Goal: Information Seeking & Learning: Learn about a topic

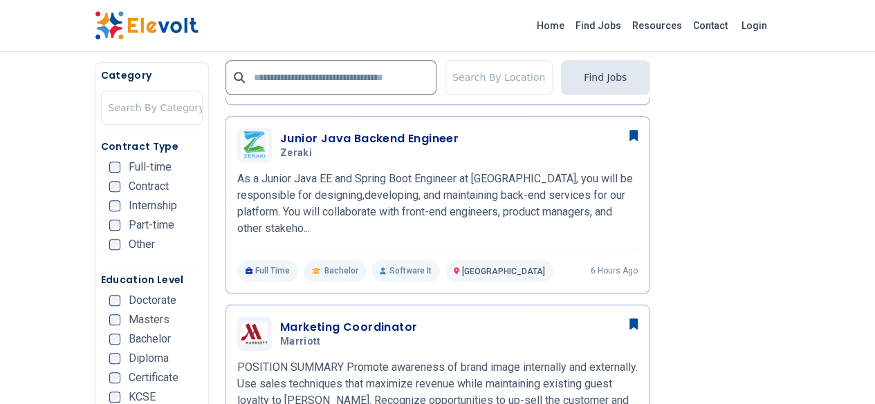
scroll to position [531, 0]
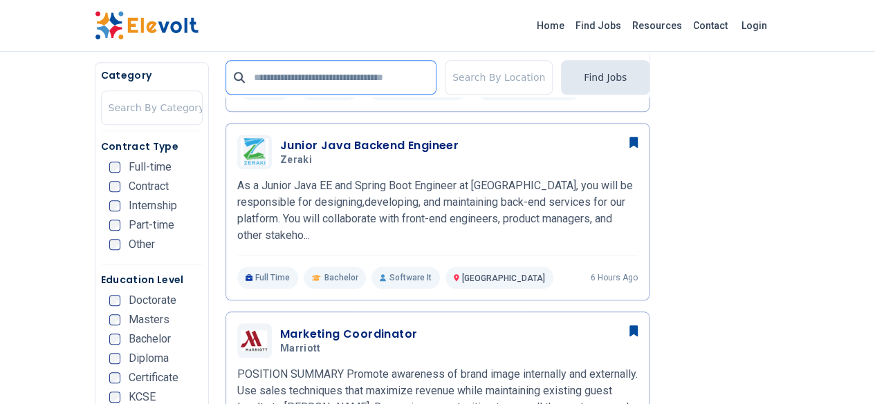
click at [296, 82] on input "text" at bounding box center [330, 77] width 211 height 35
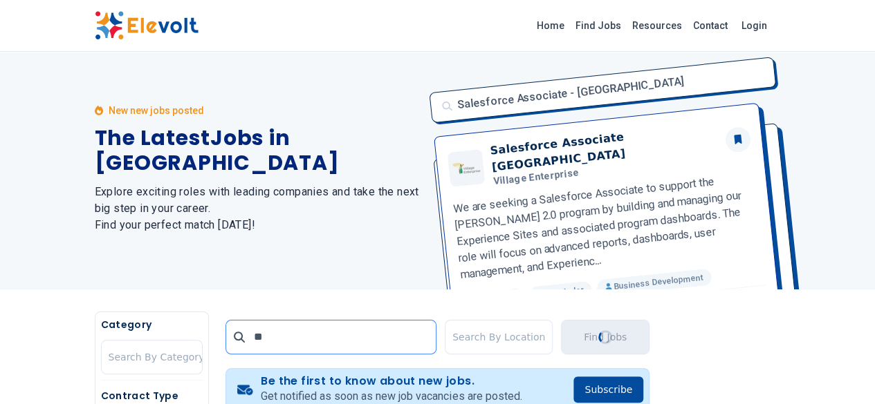
scroll to position [0, 0]
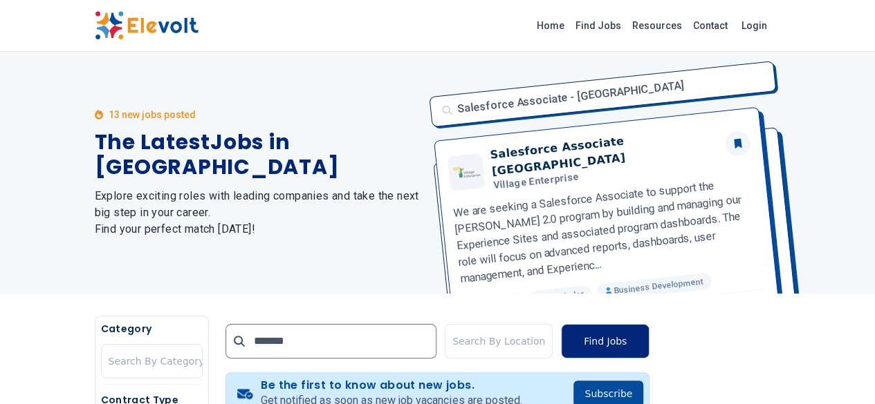
click at [644, 347] on button "Find Jobs" at bounding box center [605, 341] width 88 height 35
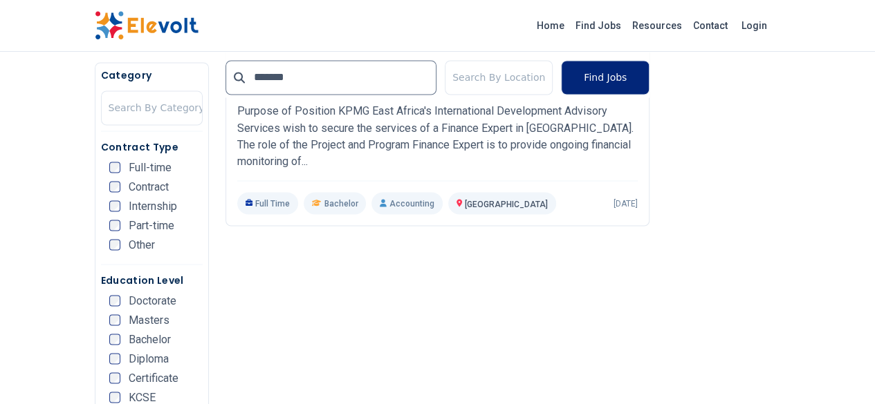
scroll to position [1197, 0]
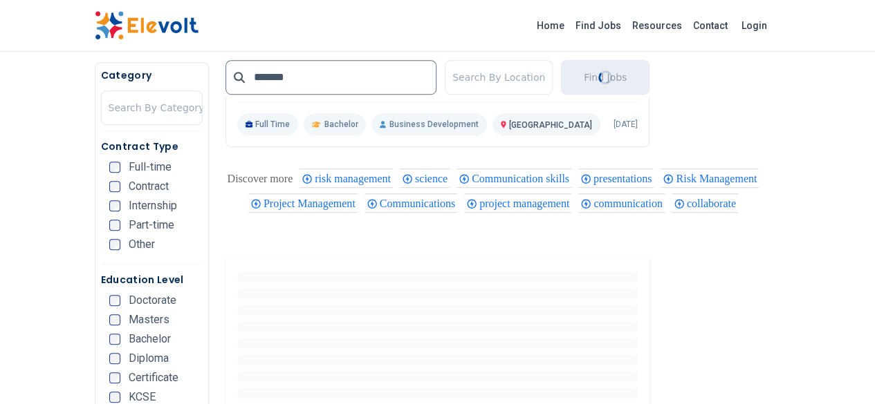
scroll to position [3010, 0]
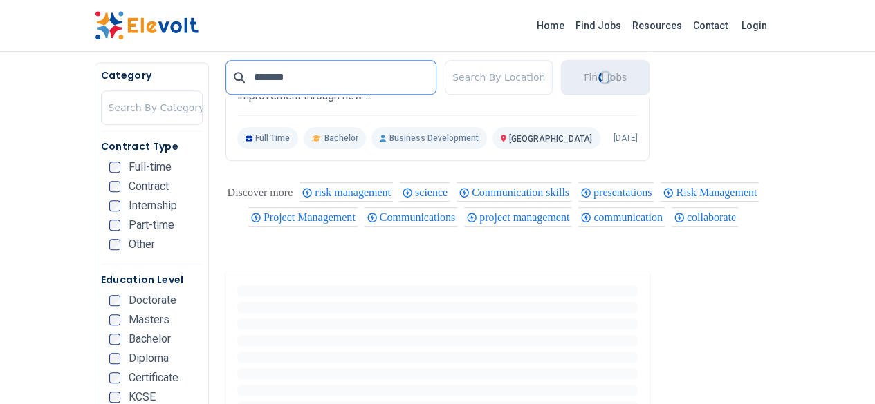
click at [332, 82] on input "*******" at bounding box center [330, 77] width 211 height 35
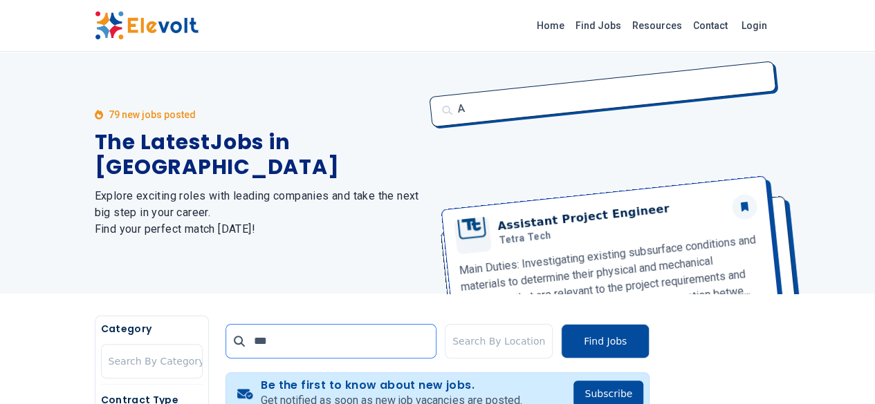
drag, startPoint x: 266, startPoint y: 342, endPoint x: 227, endPoint y: 341, distance: 38.7
click at [227, 341] on input "***" at bounding box center [330, 341] width 211 height 35
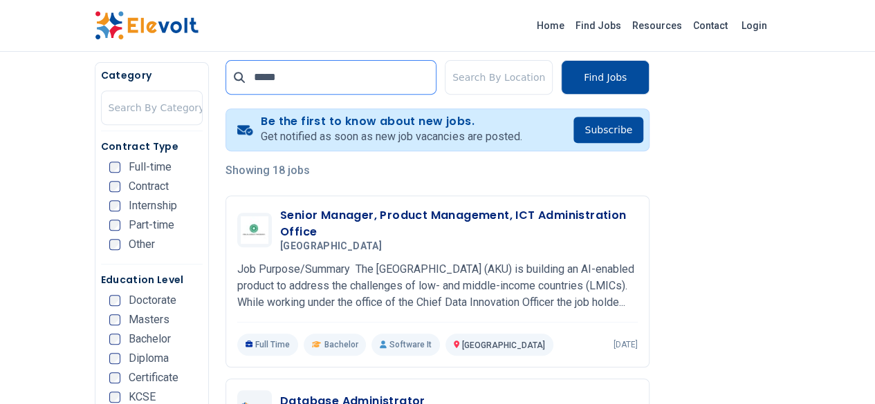
scroll to position [267, 0]
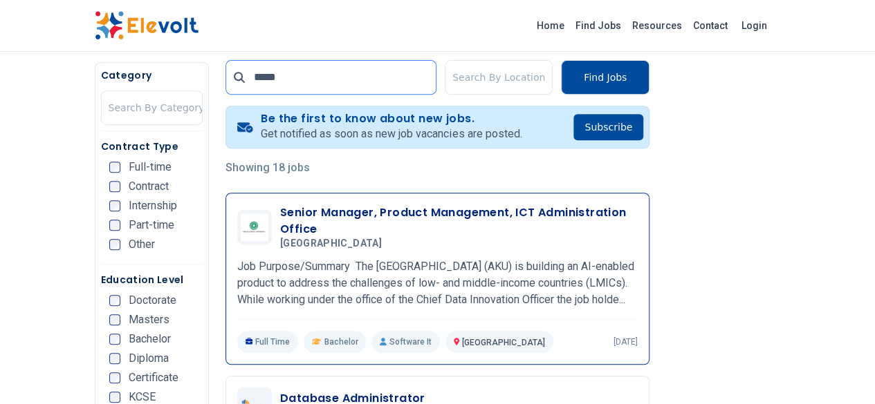
type input "*****"
click at [238, 335] on p "Full Time" at bounding box center [268, 342] width 62 height 22
click at [249, 289] on p "Job Purpose/Summary The Aga Khan University (AKU) is building an AI-enabled pro…" at bounding box center [437, 284] width 400 height 50
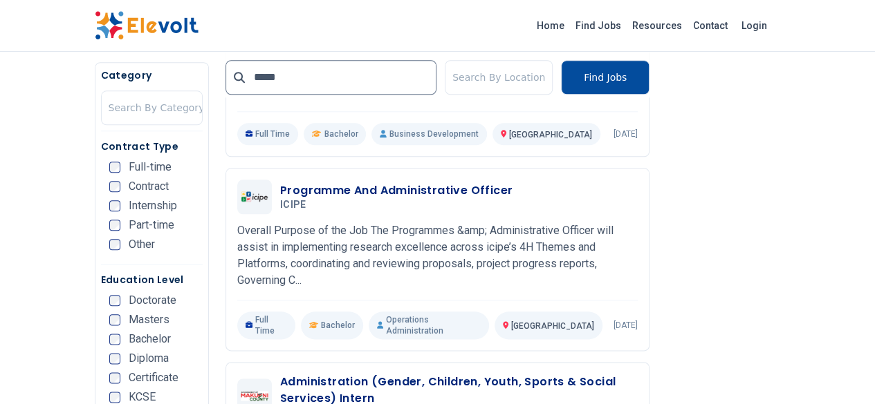
scroll to position [670, 0]
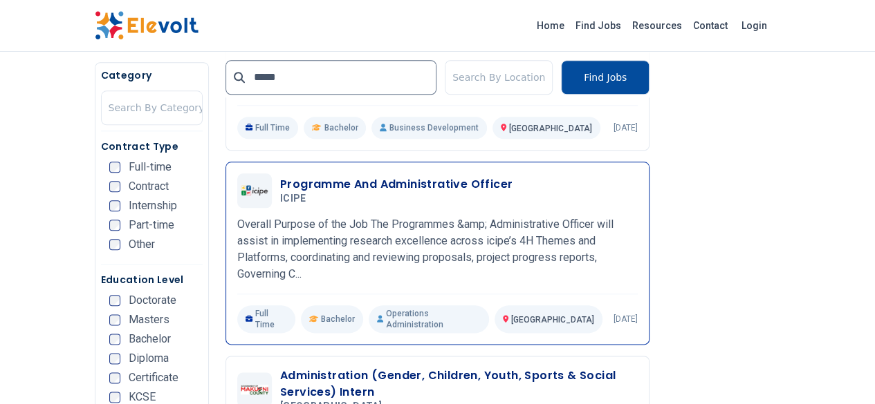
click at [280, 193] on h5 "ICIPE" at bounding box center [393, 199] width 227 height 12
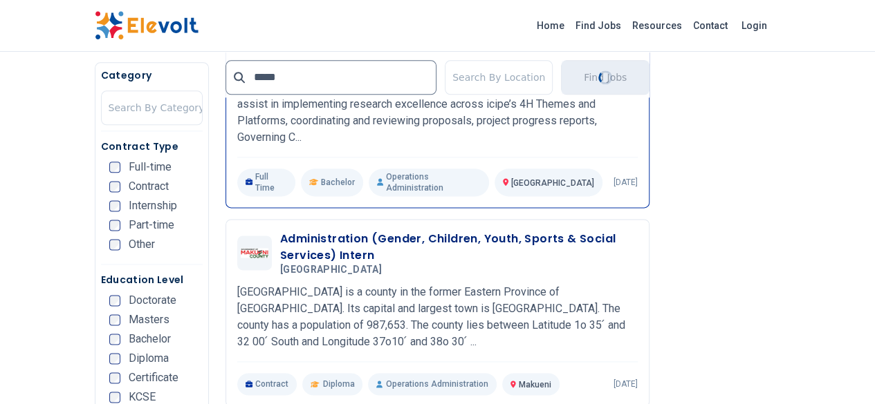
scroll to position [810, 0]
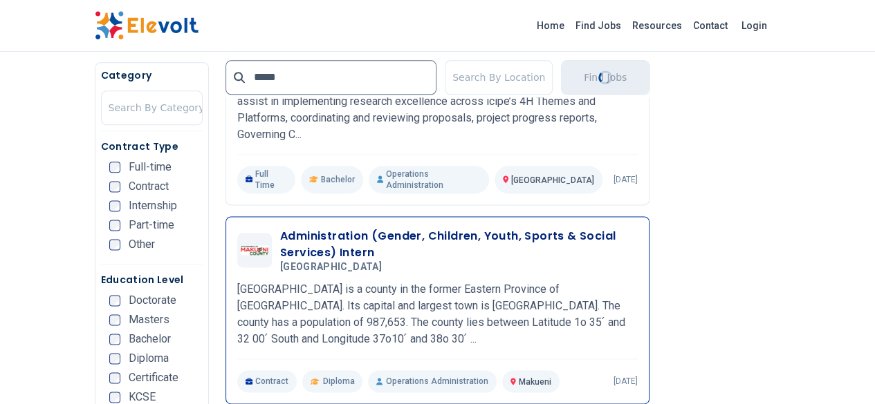
click at [237, 281] on p "[GEOGRAPHIC_DATA] is a county in the former Eastern Province of [GEOGRAPHIC_DAT…" at bounding box center [437, 314] width 400 height 66
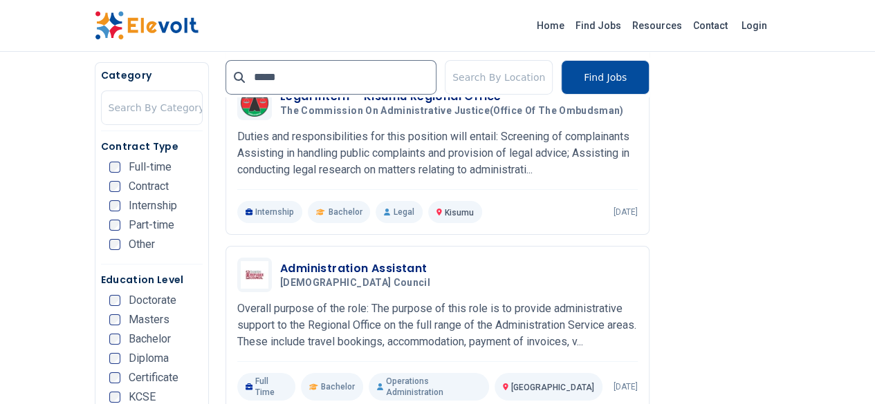
scroll to position [2407, 0]
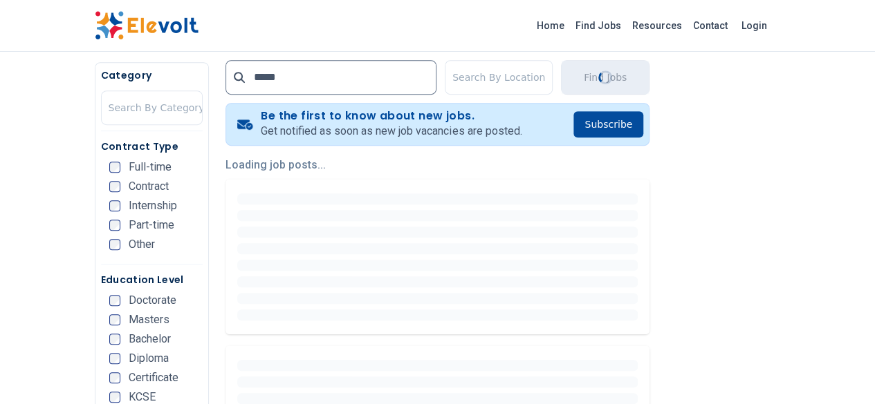
scroll to position [292, 0]
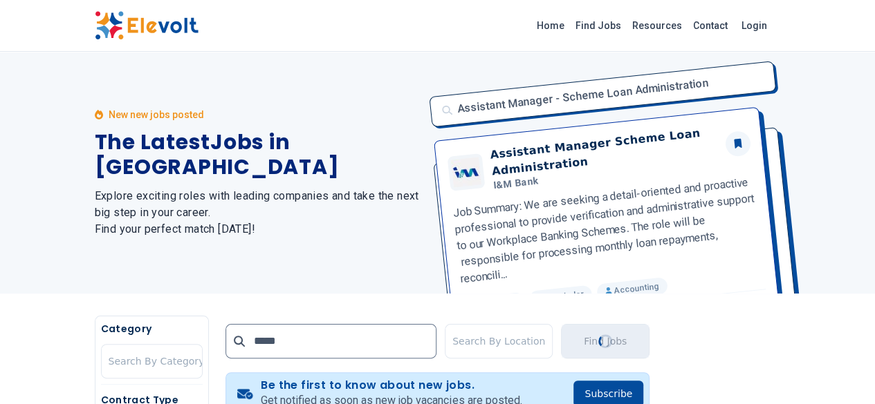
click at [268, 241] on div "New new jobs posted The Latest Jobs in Kenya Explore exciting roles with leadin…" at bounding box center [258, 173] width 326 height 242
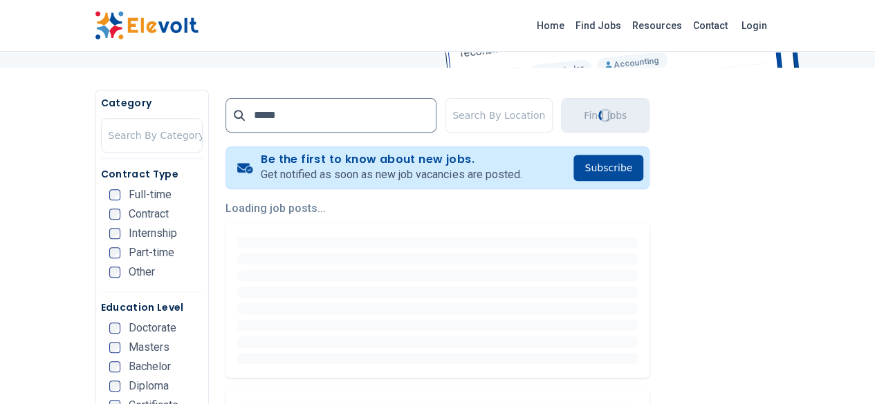
scroll to position [228, 0]
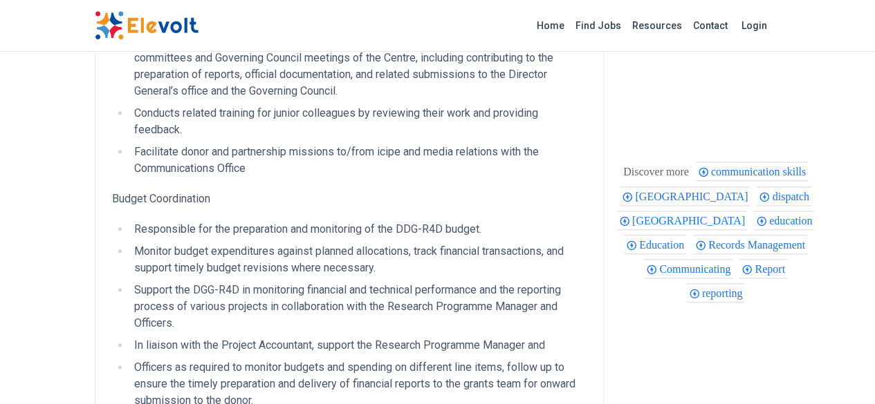
scroll to position [697, 0]
